Goal: Task Accomplishment & Management: Complete application form

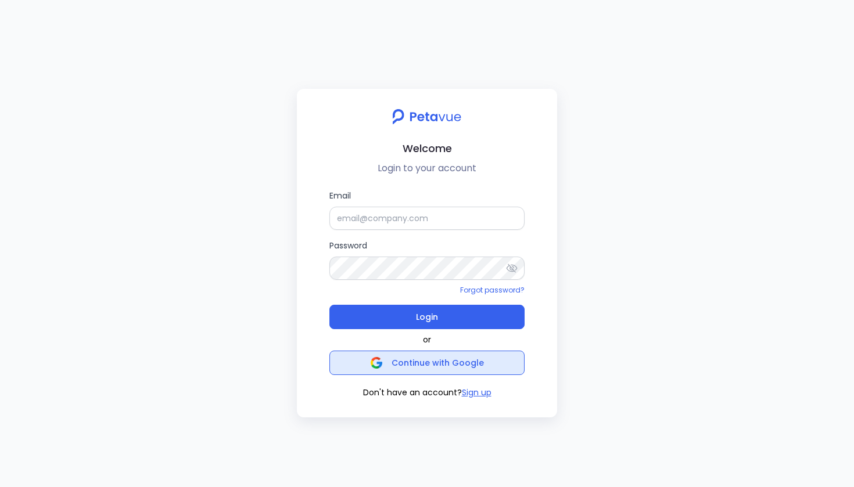
click at [447, 369] on span "Continue with Google" at bounding box center [427, 363] width 113 height 16
click at [428, 369] on span "Continue with Google" at bounding box center [427, 363] width 113 height 16
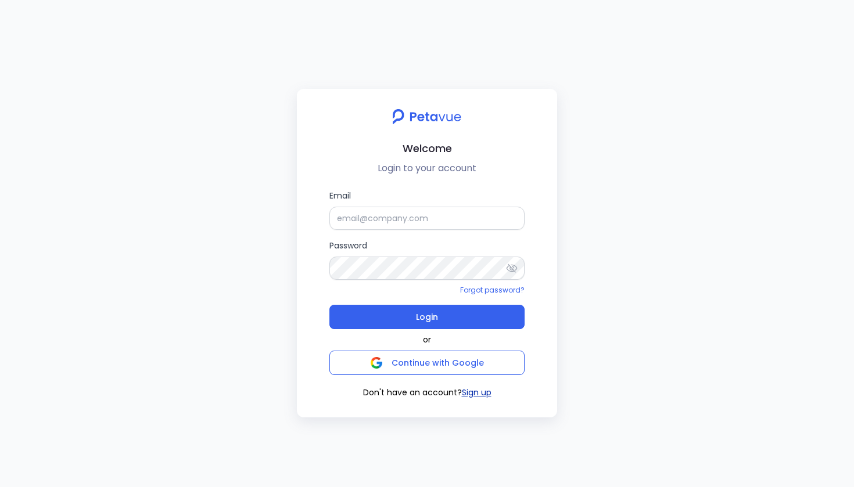
click at [480, 387] on button "Sign up" at bounding box center [477, 393] width 30 height 12
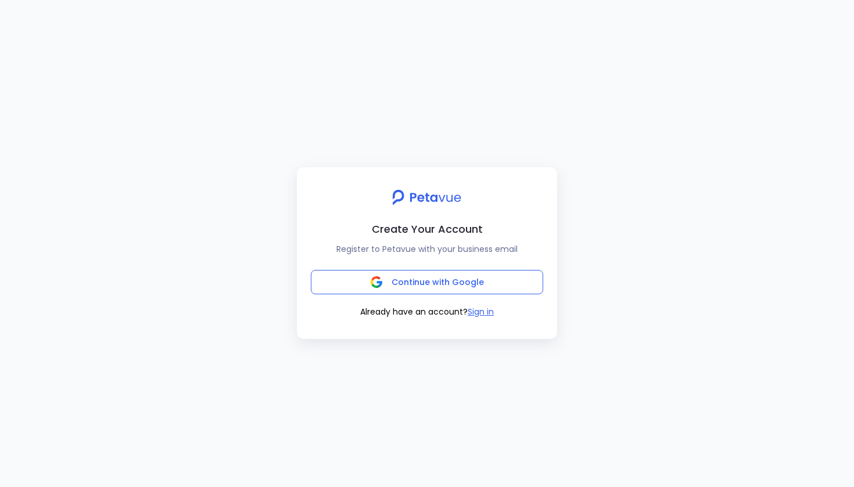
click at [478, 249] on p "Register to Petavue with your business email" at bounding box center [427, 249] width 242 height 14
click at [471, 285] on span "Continue with Google" at bounding box center [438, 283] width 92 height 12
